Goal: Use online tool/utility: Utilize a website feature to perform a specific function

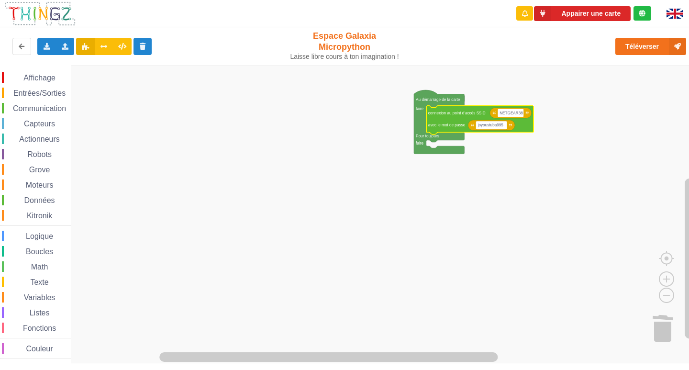
click at [24, 107] on span "Communication" at bounding box center [39, 108] width 56 height 8
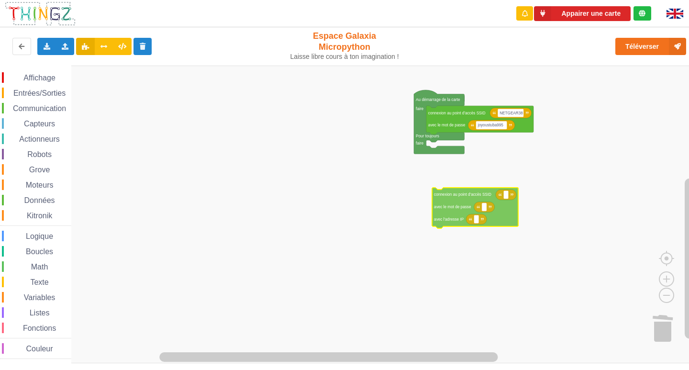
click at [458, 209] on div "Affichage Entrées/Sorties Communication Capteurs Actionneurs Robots Grove Moteu…" at bounding box center [347, 214] width 695 height 297
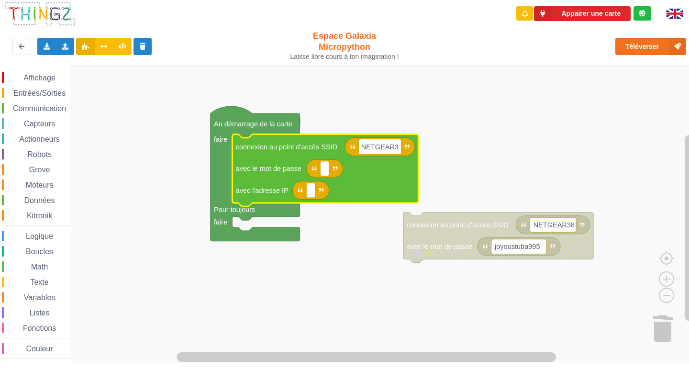
type input "NETGEAR38"
click at [326, 175] on rect "Espace de travail de Blocky" at bounding box center [324, 168] width 9 height 15
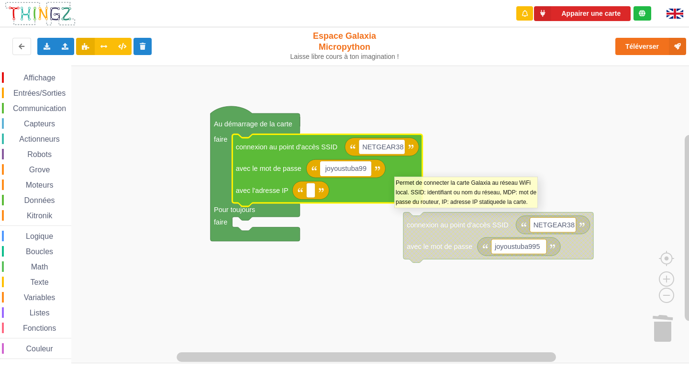
type input "joyoustuba995"
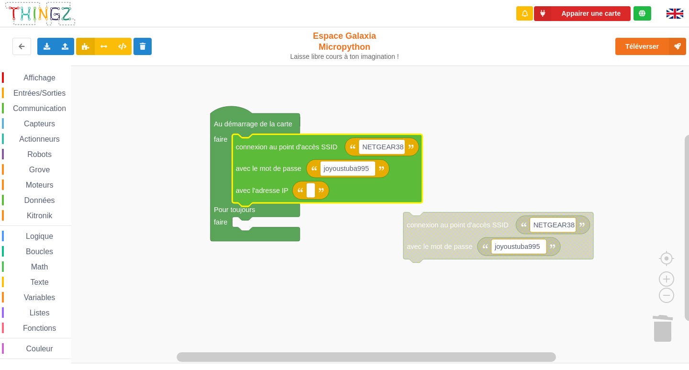
click at [316, 198] on icon "Espace de travail de Blocky" at bounding box center [310, 190] width 37 height 18
click at [312, 196] on rect "Espace de travail de Blocky" at bounding box center [310, 190] width 9 height 15
type input "[TECHNICAL_ID]"
click at [357, 303] on rect "Espace de travail de Blocky" at bounding box center [347, 214] width 695 height 297
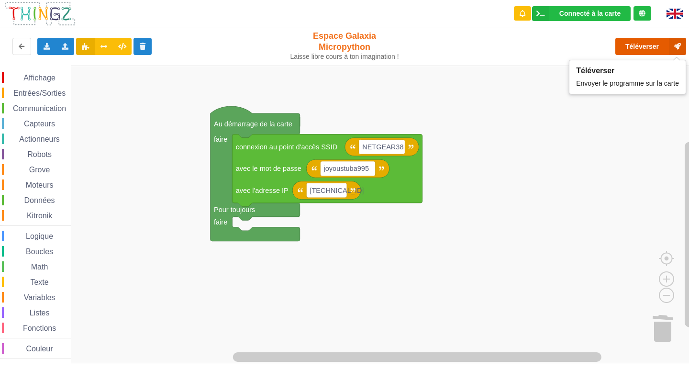
click at [633, 45] on button "Téléverser" at bounding box center [650, 46] width 71 height 17
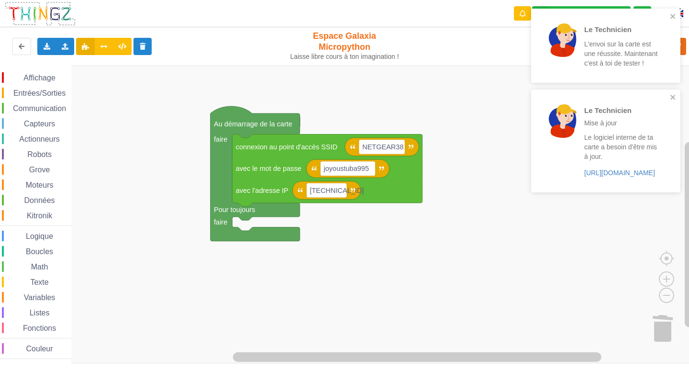
click at [520, 235] on rect "Espace de travail de Blocky" at bounding box center [347, 214] width 695 height 297
click at [674, 14] on icon "close" at bounding box center [672, 16] width 5 height 5
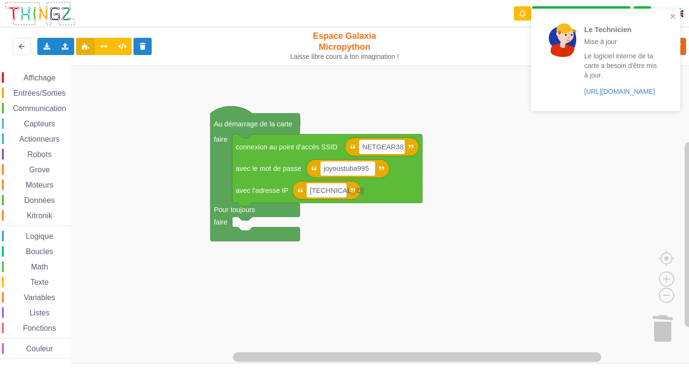
click at [668, 96] on div "Le Technicien Mise à jour Le logiciel interne de ta carte a besoin d'être mis à…" at bounding box center [602, 59] width 135 height 95
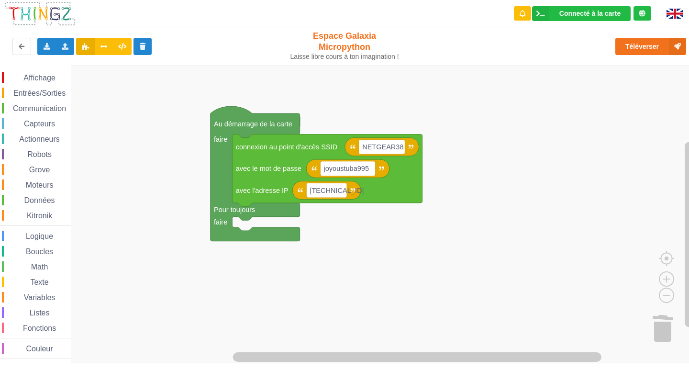
click at [22, 107] on span "Communication" at bounding box center [39, 108] width 56 height 8
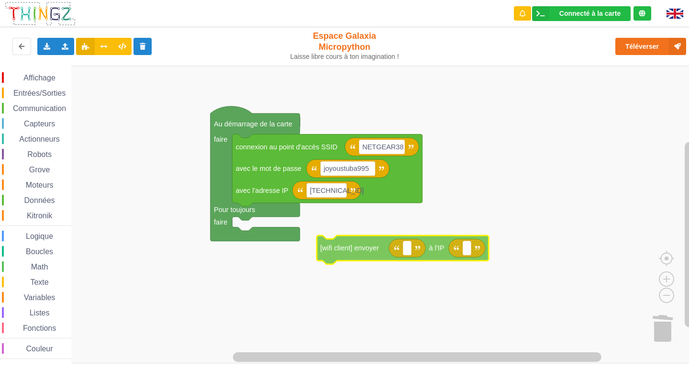
click at [346, 249] on div "Affichage Entrées/Sorties Communication Capteurs Actionneurs Robots Grove Moteu…" at bounding box center [347, 214] width 695 height 297
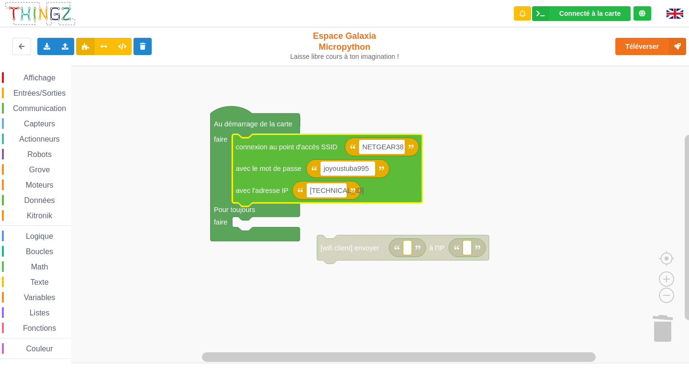
click at [43, 96] on span "Entrées/Sorties" at bounding box center [39, 93] width 55 height 8
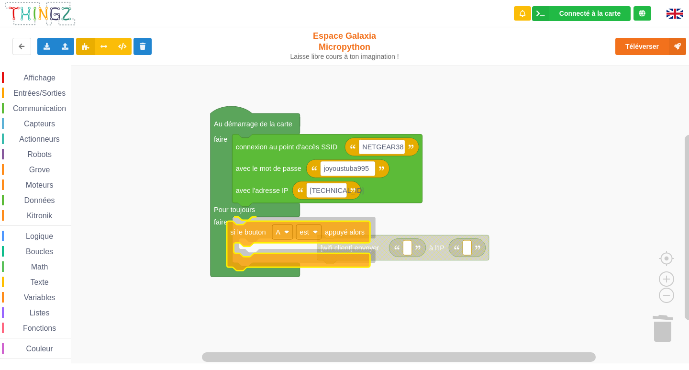
click at [324, 263] on div "Affichage Entrées/Sorties Communication Capteurs Actionneurs Robots Grove Moteu…" at bounding box center [347, 214] width 695 height 297
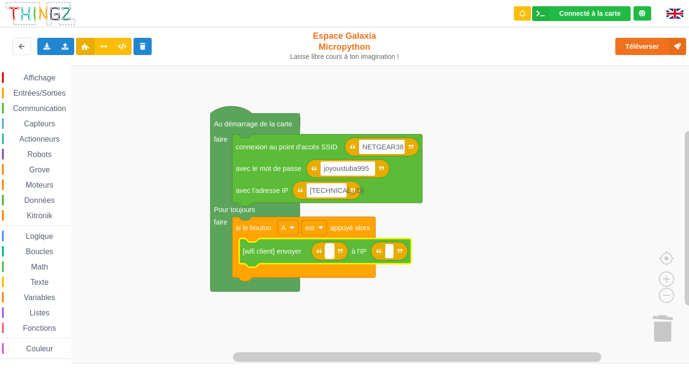
click at [329, 251] on text "Espace de travail de Blocky" at bounding box center [330, 251] width 2 height 8
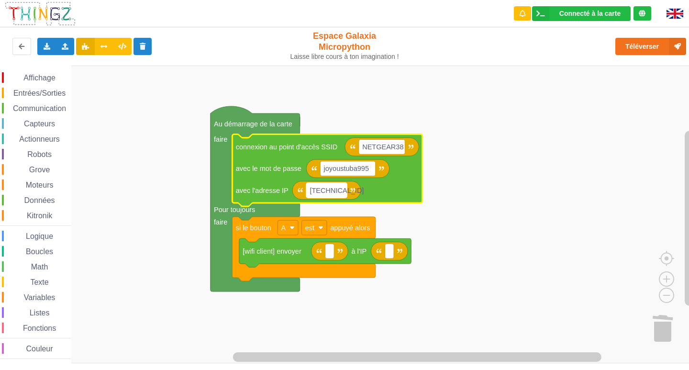
click at [339, 190] on text "[TECHNICAL_ID]" at bounding box center [336, 190] width 54 height 8
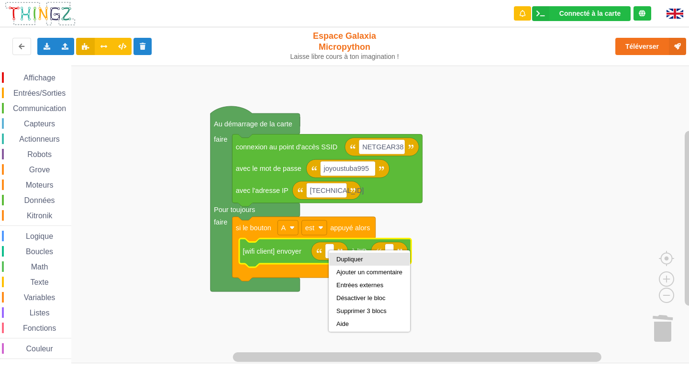
click at [352, 260] on div "Dupliquer" at bounding box center [369, 258] width 66 height 7
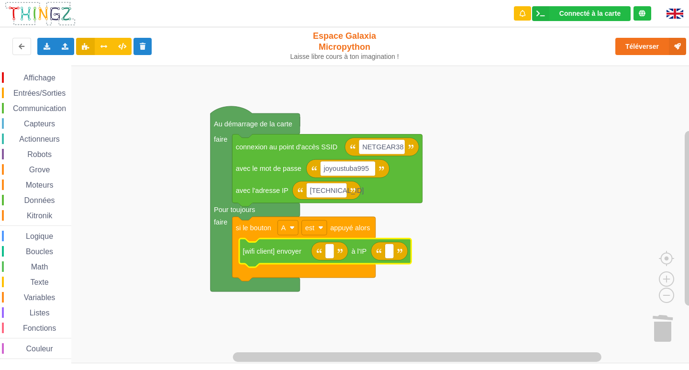
click at [438, 303] on rect "Espace de travail de Blocky" at bounding box center [347, 214] width 695 height 297
click at [330, 254] on text "Espace de travail de Blocky" at bounding box center [330, 251] width 2 height 8
type input "[TECHNICAL_ID]"
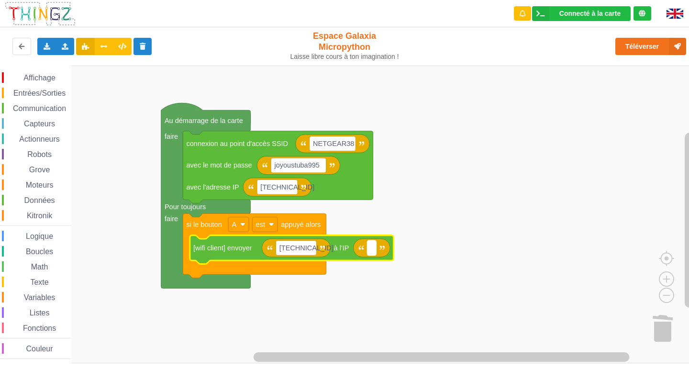
click at [374, 252] on rect "Espace de travail de Blocky" at bounding box center [371, 248] width 9 height 15
type input "[TECHNICAL_ID]"
click at [31, 76] on span "Affichage" at bounding box center [39, 78] width 34 height 8
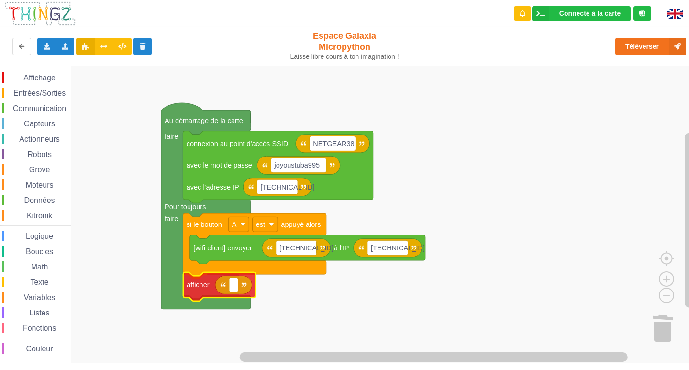
click at [203, 291] on div "Affichage Entrées/Sorties Communication Capteurs Actionneurs Robots Grove Moteu…" at bounding box center [347, 214] width 695 height 297
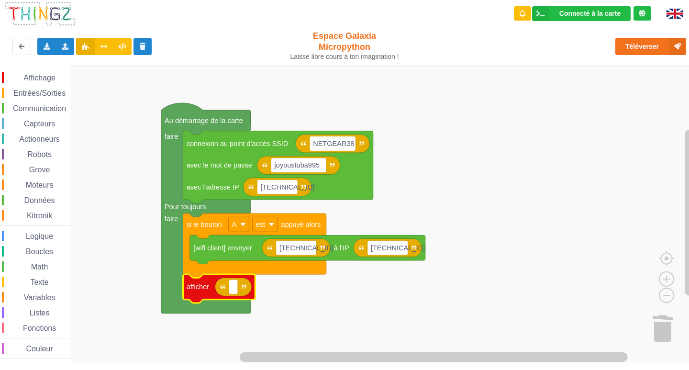
click at [36, 277] on div "Texte" at bounding box center [36, 281] width 69 height 11
click at [613, 95] on rect "Espace de travail de Blocky" at bounding box center [347, 214] width 695 height 297
click at [236, 286] on g "Espace de travail de Blocky" at bounding box center [233, 286] width 9 height 15
click at [322, 318] on rect "Espace de travail de Blocky" at bounding box center [347, 214] width 695 height 297
click at [26, 95] on span "Entrées/Sorties" at bounding box center [39, 93] width 55 height 8
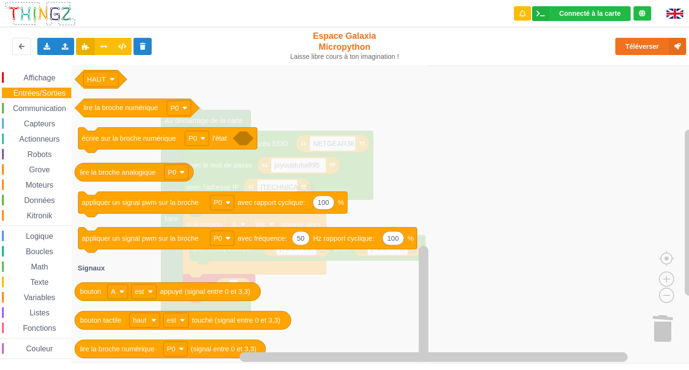
click at [14, 293] on div "Variables" at bounding box center [36, 297] width 69 height 11
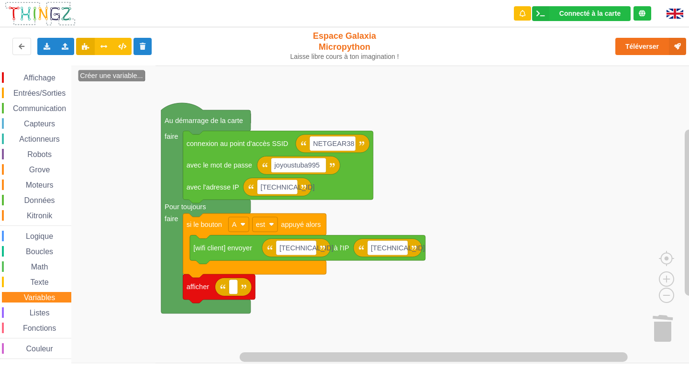
click at [43, 283] on span "Texte" at bounding box center [39, 282] width 21 height 8
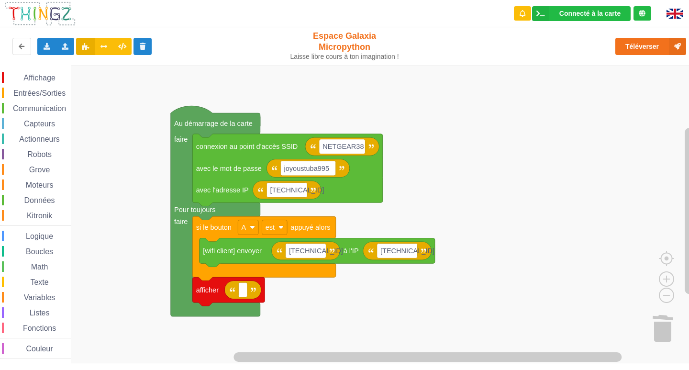
click at [31, 72] on div "Affichage Entrées/Sorties Communication Capteurs Actionneurs Robots Grove Moteu…" at bounding box center [35, 214] width 71 height 297
click at [29, 79] on span "Affichage" at bounding box center [39, 78] width 34 height 8
click at [535, 240] on rect "Espace de travail de Blocky" at bounding box center [347, 214] width 695 height 297
click at [50, 109] on span "Communication" at bounding box center [39, 108] width 56 height 8
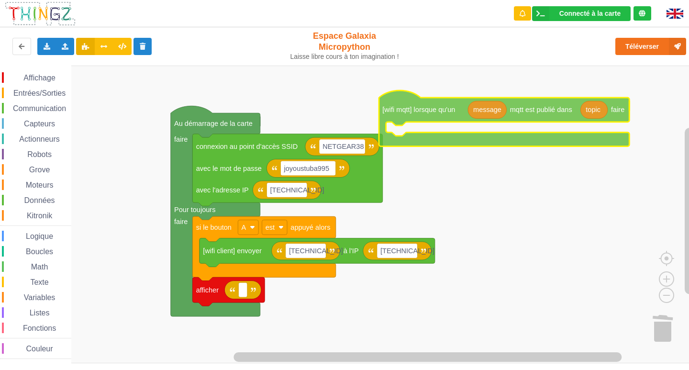
click at [453, 115] on div "Affichage Entrées/Sorties Communication Capteurs Actionneurs Robots Grove Moteu…" at bounding box center [347, 214] width 695 height 297
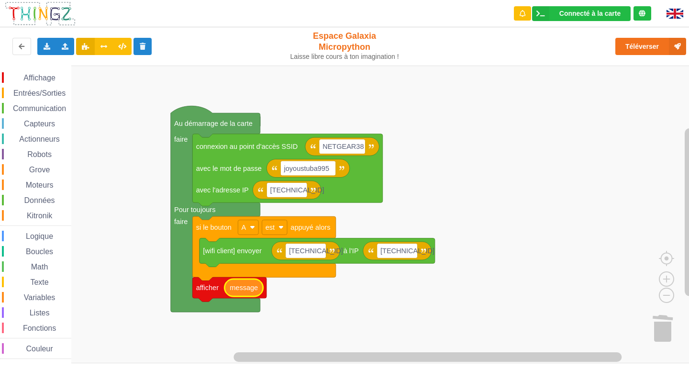
click at [384, 307] on rect "Espace de travail de Blocky" at bounding box center [347, 214] width 695 height 297
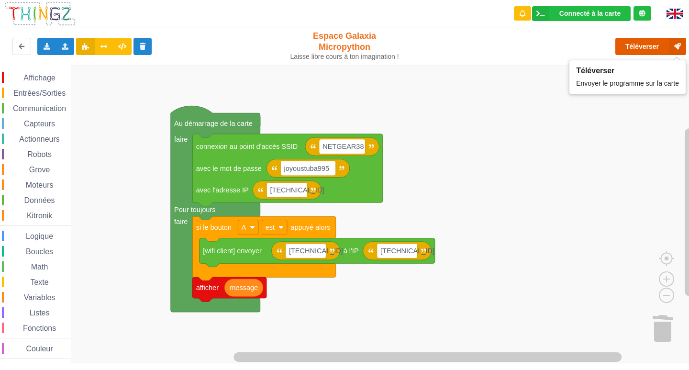
click at [641, 44] on button "Téléverser" at bounding box center [650, 46] width 71 height 17
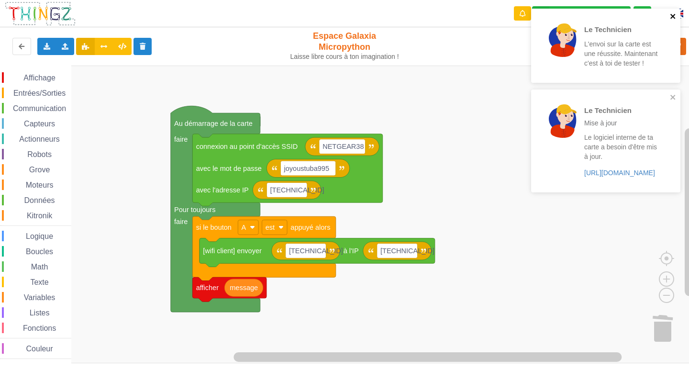
click at [673, 20] on button "close" at bounding box center [672, 16] width 7 height 9
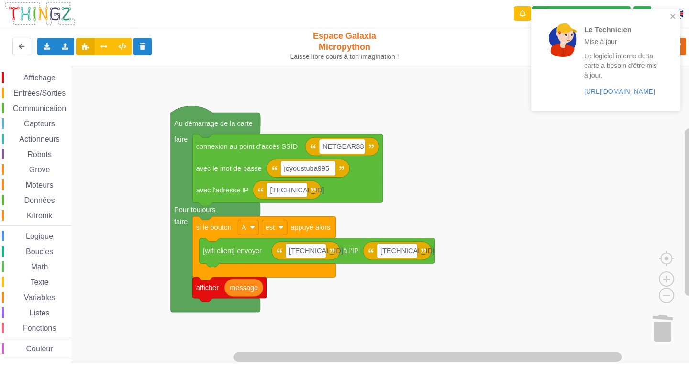
click at [668, 98] on div "Le Technicien Mise à jour Le logiciel interne de ta carte a besoin d'être mis à…" at bounding box center [602, 59] width 135 height 95
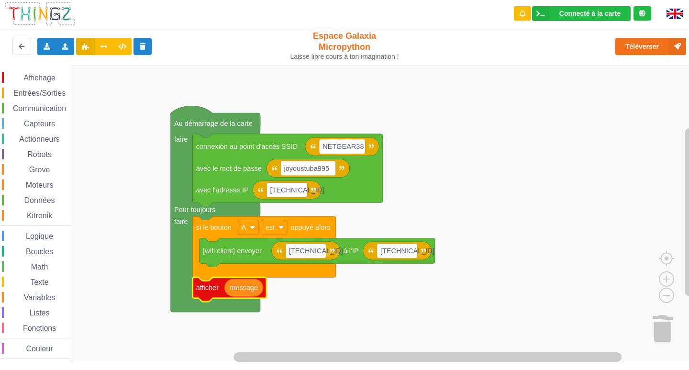
click at [217, 292] on g "afficher message" at bounding box center [229, 289] width 74 height 24
click at [35, 103] on div "Communication" at bounding box center [36, 108] width 69 height 11
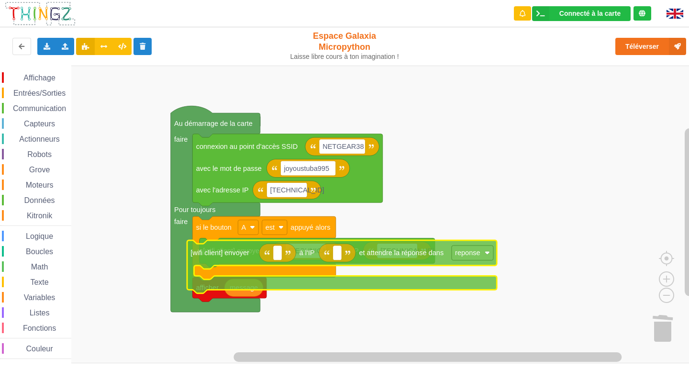
click at [237, 262] on div "Affichage Entrées/Sorties Communication Capteurs Actionneurs Robots Grove Moteu…" at bounding box center [347, 214] width 695 height 297
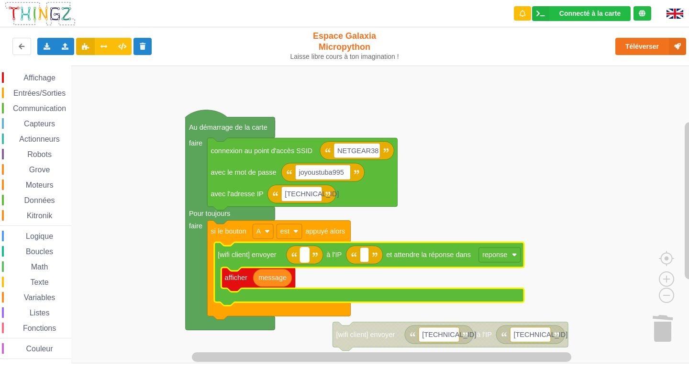
click at [306, 252] on rect "Espace de travail de Blocky" at bounding box center [304, 254] width 9 height 15
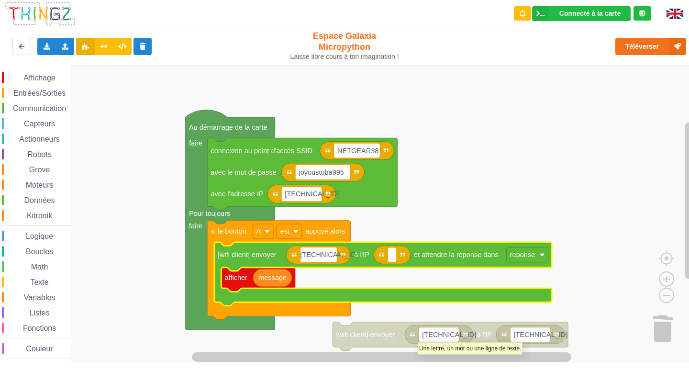
type input "[TECHNICAL_ID]"
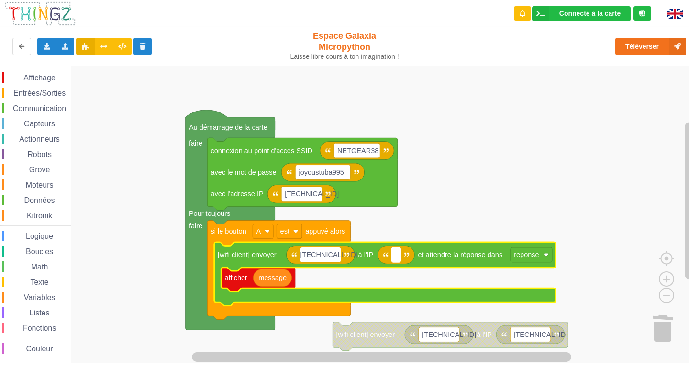
click at [400, 257] on rect "Espace de travail de Blocky" at bounding box center [396, 254] width 9 height 15
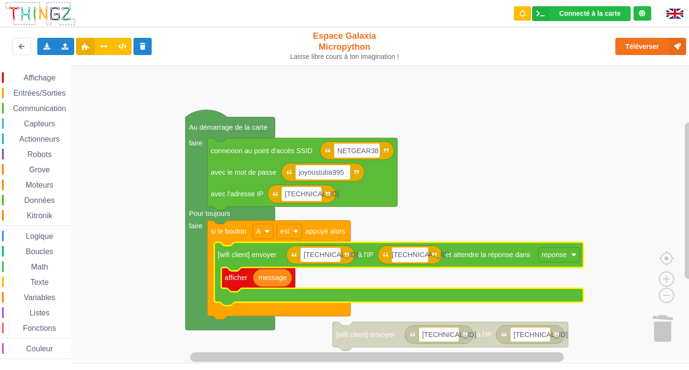
type input "[TECHNICAL_ID]"
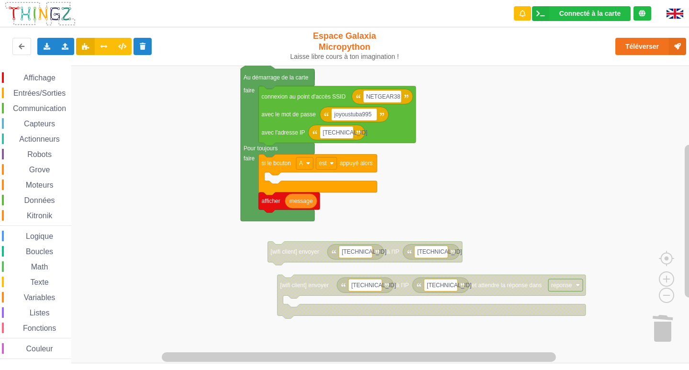
click at [291, 239] on div "Affichage Entrées/Sorties Communication Capteurs Actionneurs Robots Grove Moteu…" at bounding box center [347, 214] width 695 height 297
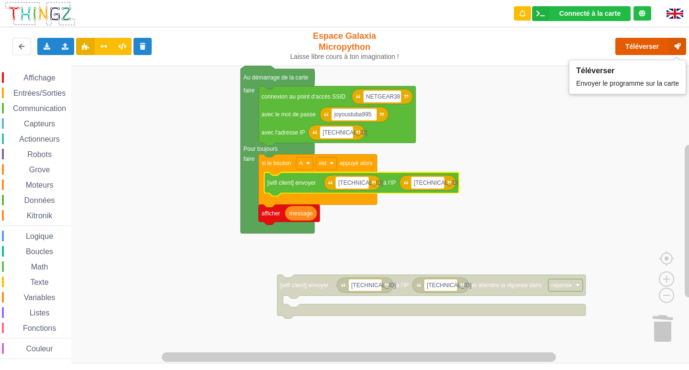
click at [655, 44] on button "Téléverser" at bounding box center [650, 46] width 71 height 17
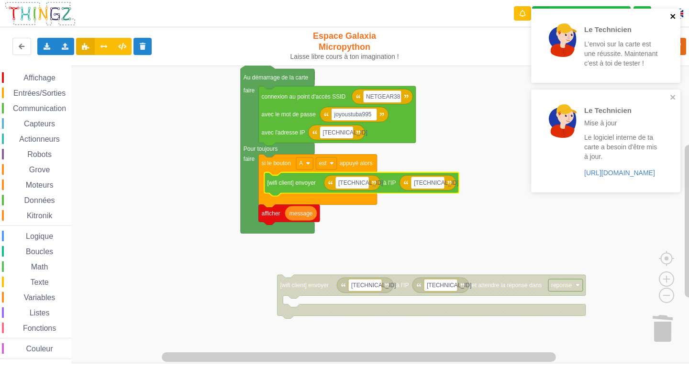
click at [670, 14] on icon "close" at bounding box center [672, 16] width 7 height 8
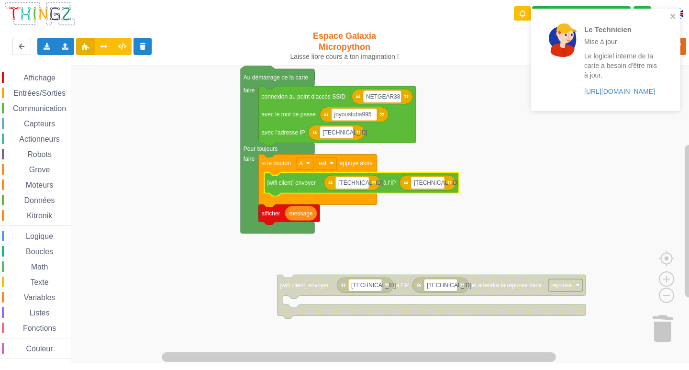
click at [666, 92] on div "Le Technicien Mise à jour Le logiciel interne de ta carte a besoin d'être mis à…" at bounding box center [601, 59] width 129 height 89
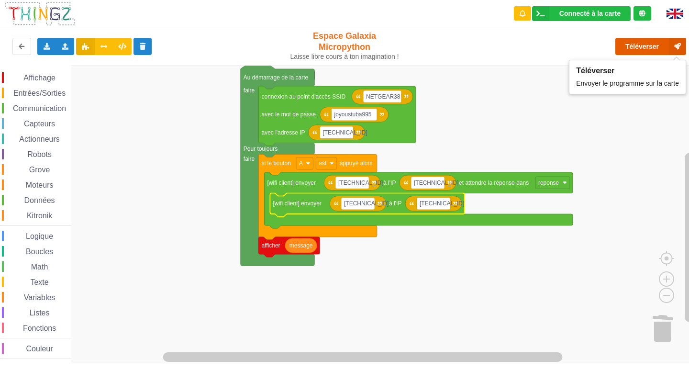
click at [651, 49] on button "Téléverser" at bounding box center [650, 46] width 71 height 17
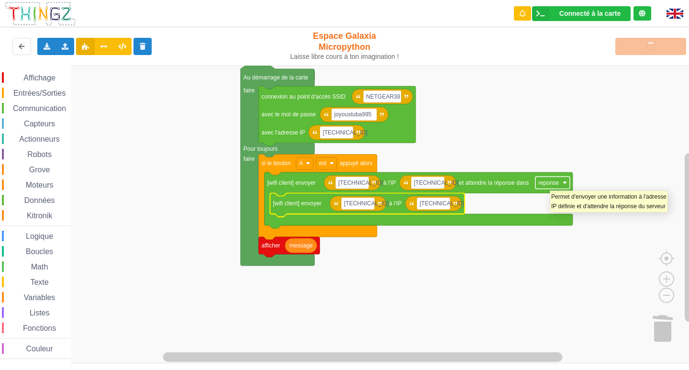
click at [551, 184] on text "reponse" at bounding box center [548, 182] width 21 height 7
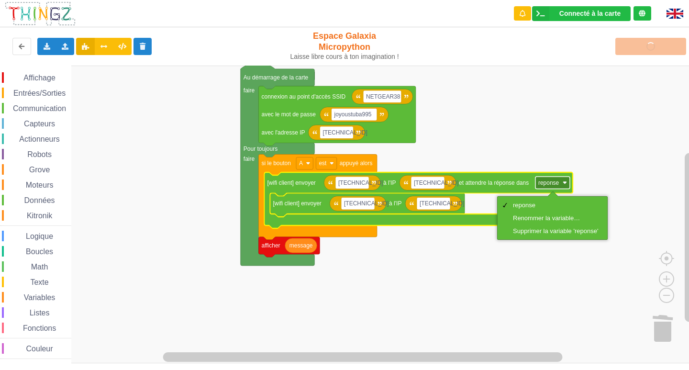
click at [551, 184] on text "reponse" at bounding box center [548, 182] width 21 height 7
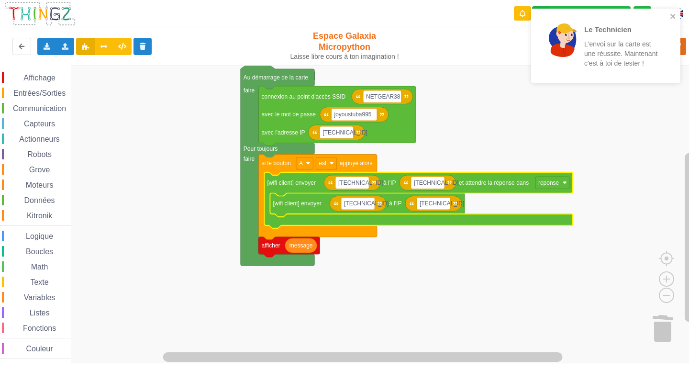
click at [562, 118] on rect "Espace de travail de Blocky" at bounding box center [347, 214] width 695 height 297
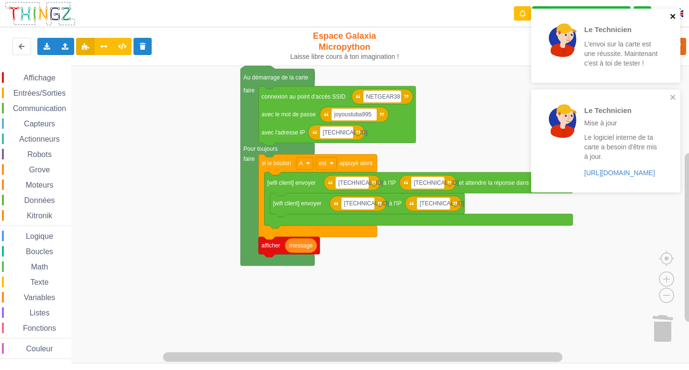
click at [676, 19] on icon "close" at bounding box center [672, 16] width 7 height 8
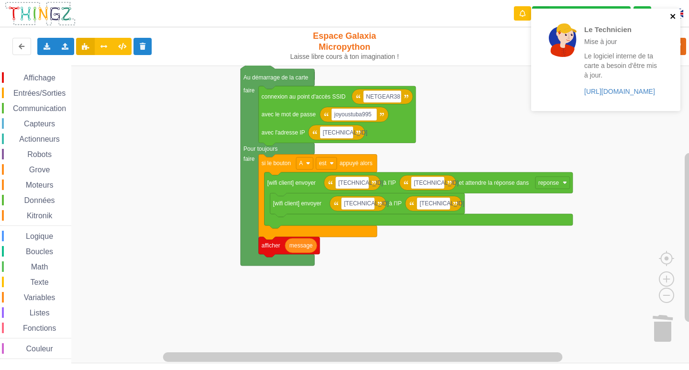
click at [673, 16] on icon "close" at bounding box center [672, 16] width 7 height 8
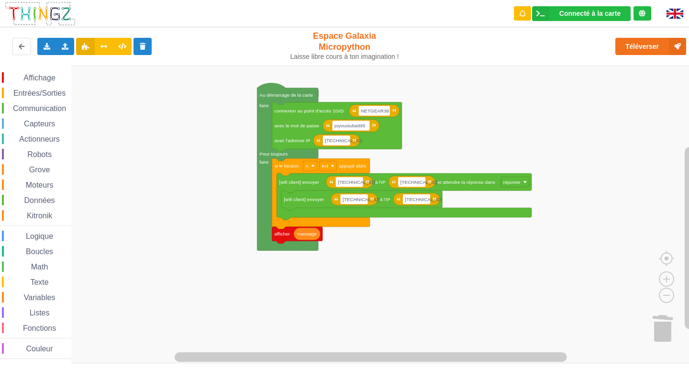
click at [15, 299] on span "Espace de travail de Blocky" at bounding box center [19, 298] width 8 height 8
click at [341, 263] on div "Affichage Entrées/Sorties Communication Capteurs Actionneurs Robots Grove Moteu…" at bounding box center [347, 214] width 695 height 297
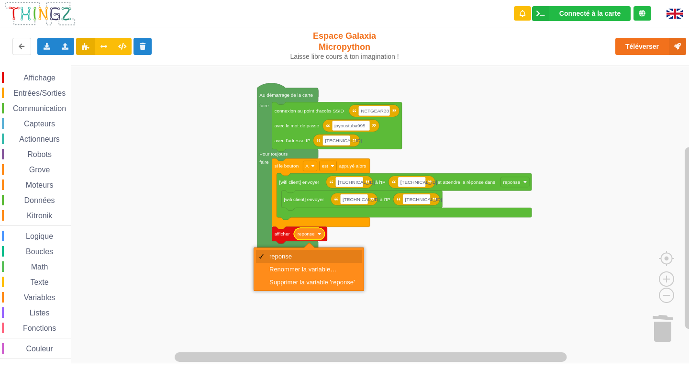
click at [301, 261] on div "reponse" at bounding box center [309, 256] width 106 height 13
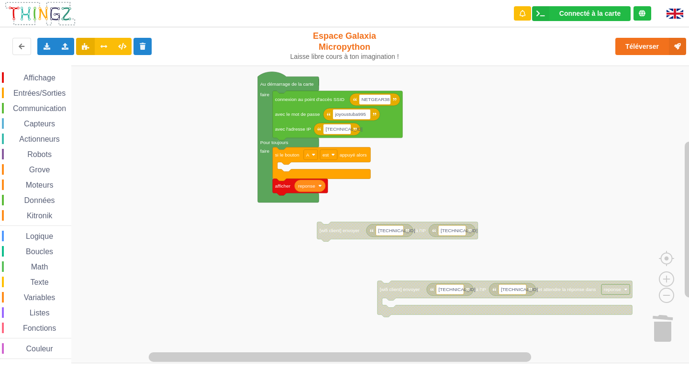
click at [359, 239] on div "Affichage Entrées/Sorties Communication Capteurs Actionneurs Robots Grove Moteu…" at bounding box center [347, 214] width 695 height 297
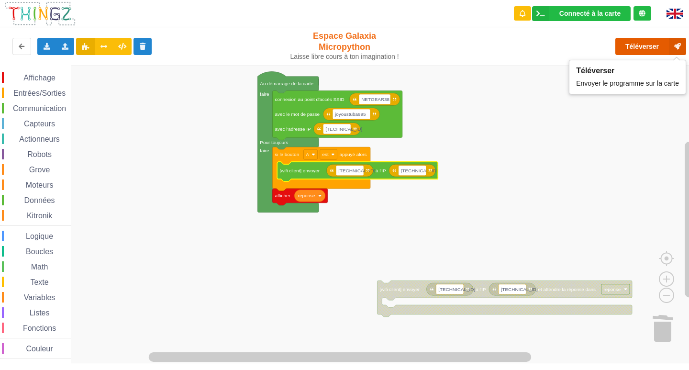
click at [644, 41] on button "Téléverser" at bounding box center [650, 46] width 71 height 17
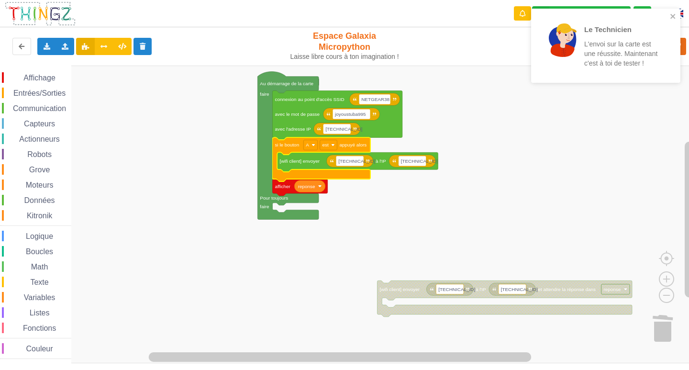
click at [671, 11] on div "Le Technicien L'envoi sur la carte est une réussite. Maintenant c'est à toi de …" at bounding box center [605, 46] width 149 height 74
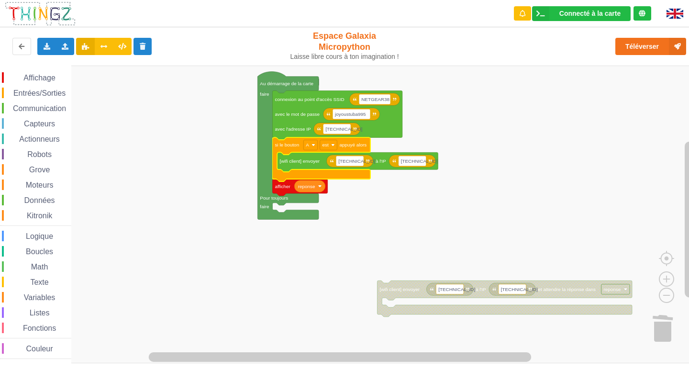
click at [647, 11] on div "Le Technicien L'envoi sur la carte est une réussite. Maintenant c'est à toi de …" at bounding box center [605, 9] width 153 height 4
click at [640, 49] on button "Téléverser" at bounding box center [650, 46] width 71 height 17
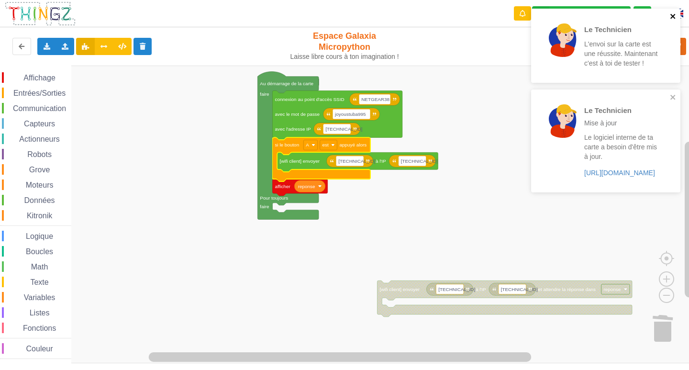
click at [672, 15] on icon "close" at bounding box center [672, 16] width 7 height 8
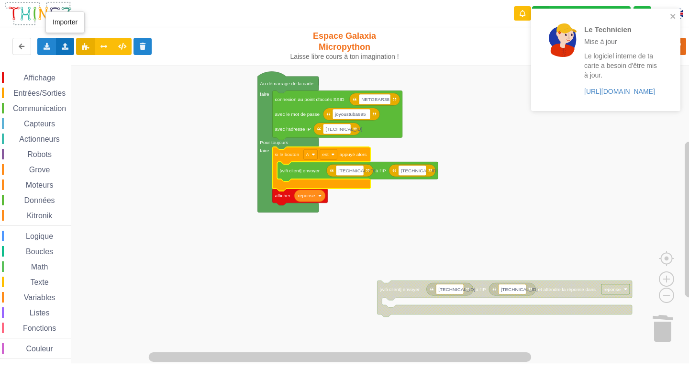
click at [67, 42] on div "Importer un assemblage de blocs Importer du code Python" at bounding box center [65, 46] width 19 height 17
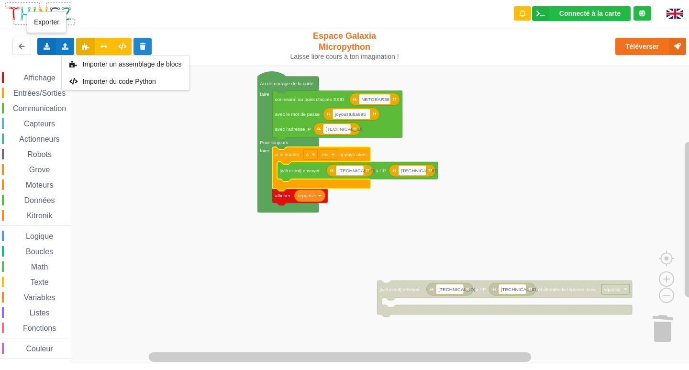
click at [52, 50] on div "Exporter l'assemblage de blocs Exporter l'assemblage de blocs au format Python" at bounding box center [46, 46] width 19 height 17
click at [63, 45] on icon at bounding box center [65, 46] width 8 height 6
click at [78, 61] on div "Importer un assemblage de blocs" at bounding box center [126, 63] width 128 height 17
click at [67, 47] on icon at bounding box center [65, 46] width 8 height 6
click at [88, 59] on div "Importer un assemblage de blocs" at bounding box center [126, 63] width 128 height 17
